Goal: Information Seeking & Learning: Learn about a topic

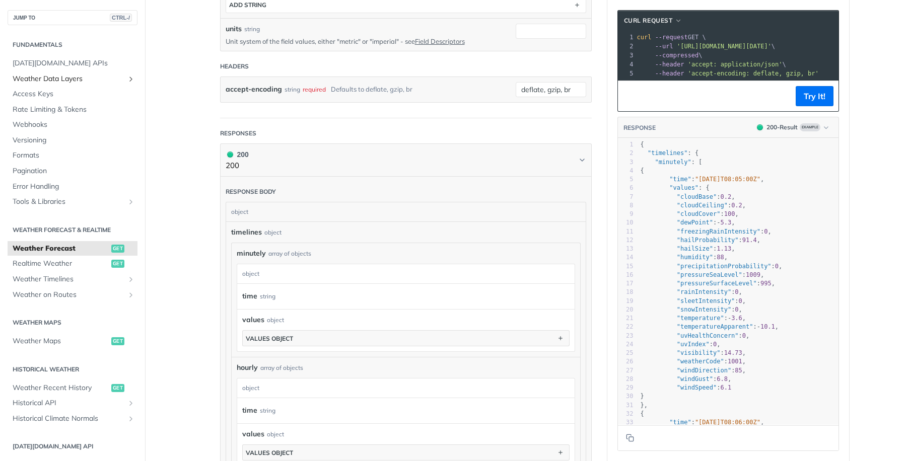
click at [102, 79] on span "Weather Data Layers" at bounding box center [69, 79] width 112 height 10
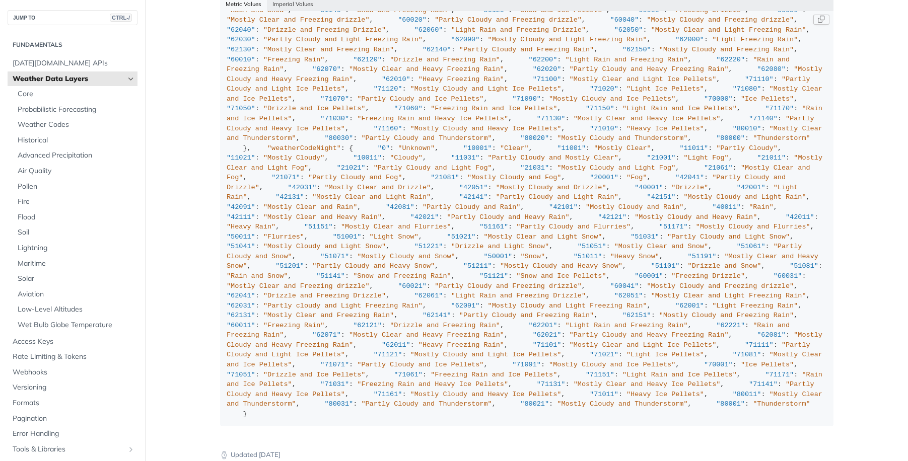
scroll to position [1344, 0]
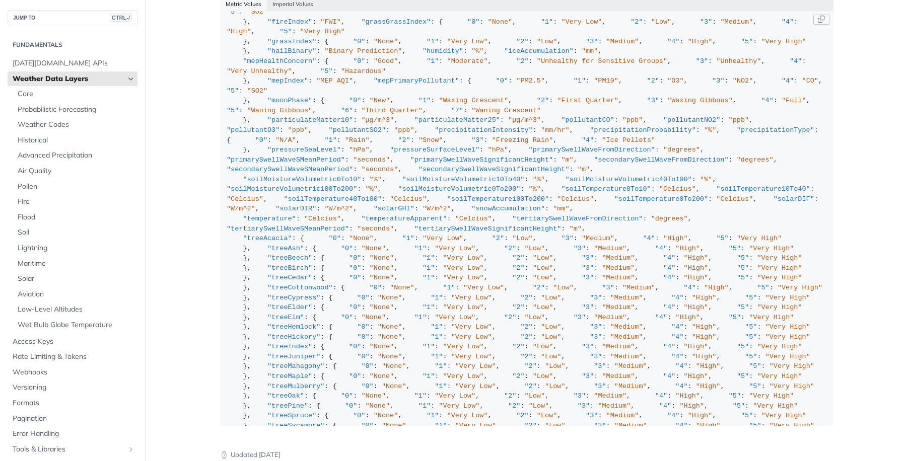
scroll to position [0, 0]
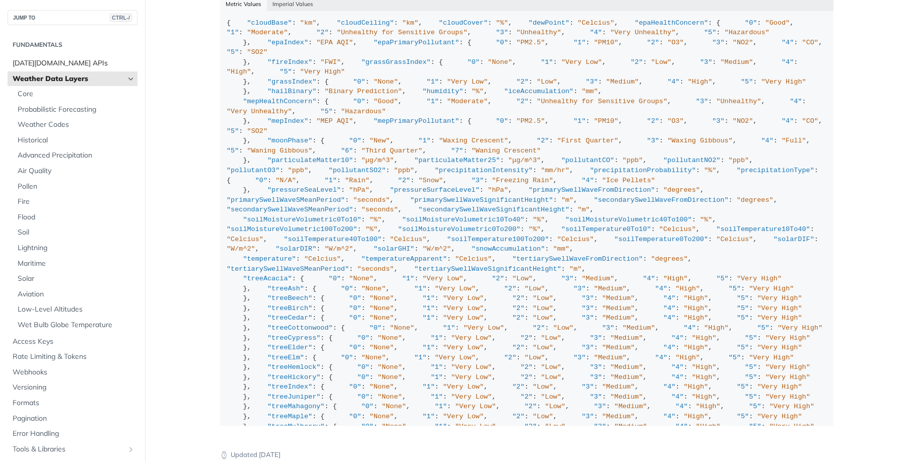
click at [51, 59] on span "Tomorrow.io APIs" at bounding box center [74, 63] width 122 height 10
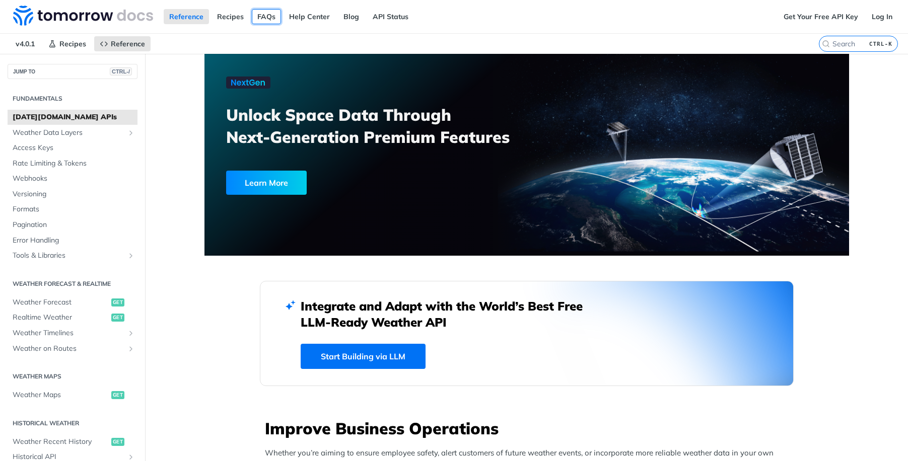
click at [271, 17] on link "FAQs" at bounding box center [266, 16] width 29 height 15
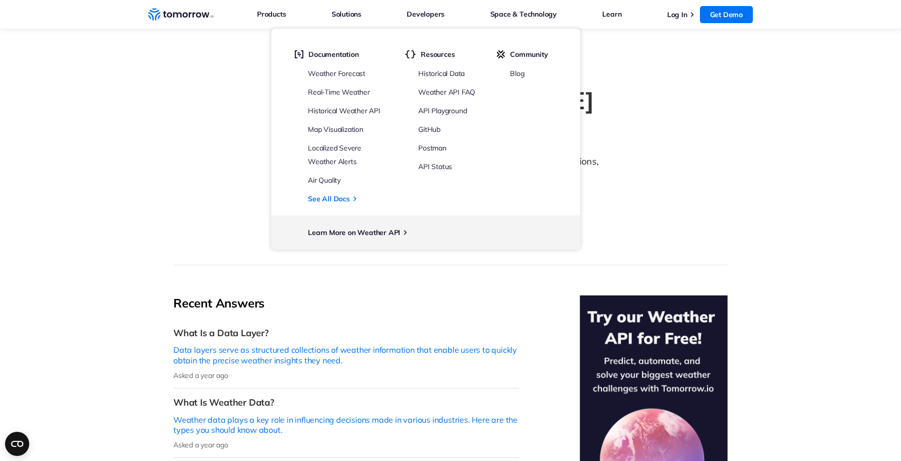
click at [352, 81] on ul "Weather Forecast Real-Time Weather Historical Weather API Map Visualization Loc…" at bounding box center [340, 135] width 92 height 139
click at [350, 72] on link "Weather Forecast" at bounding box center [336, 73] width 57 height 9
